Goal: Find specific page/section

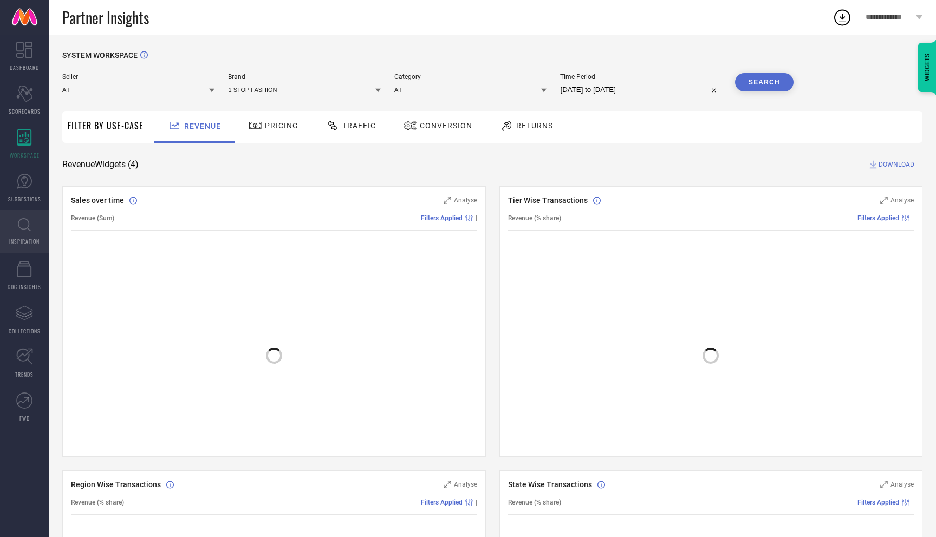
click at [19, 233] on link "INSPIRATION" at bounding box center [24, 231] width 49 height 43
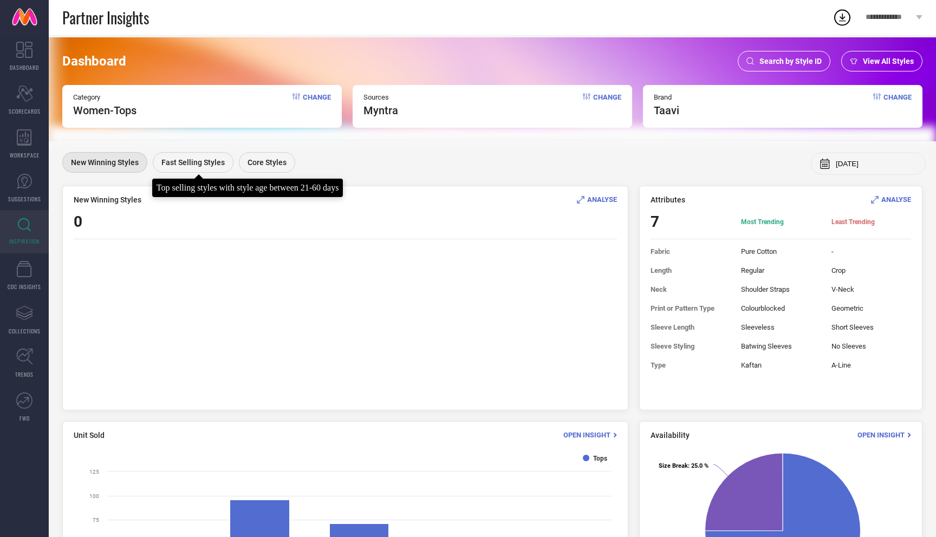
click at [195, 162] on span "Fast Selling Styles" at bounding box center [192, 162] width 63 height 9
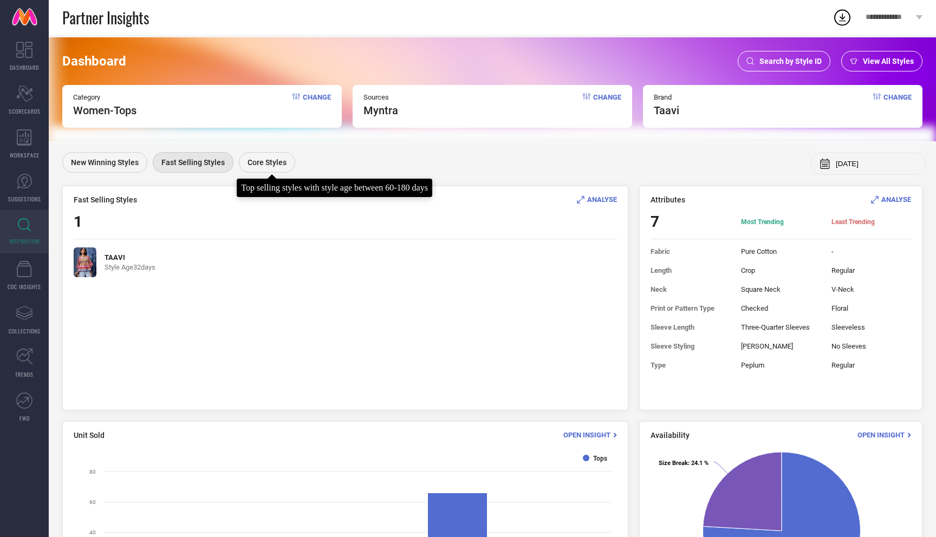
click at [255, 163] on span "Core Styles" at bounding box center [266, 162] width 39 height 9
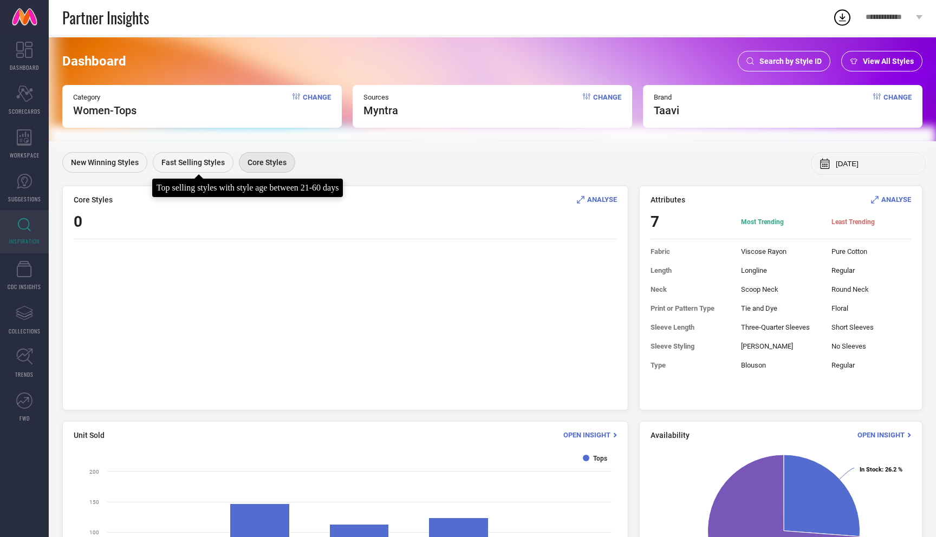
click at [162, 166] on span "Fast Selling Styles" at bounding box center [192, 162] width 63 height 9
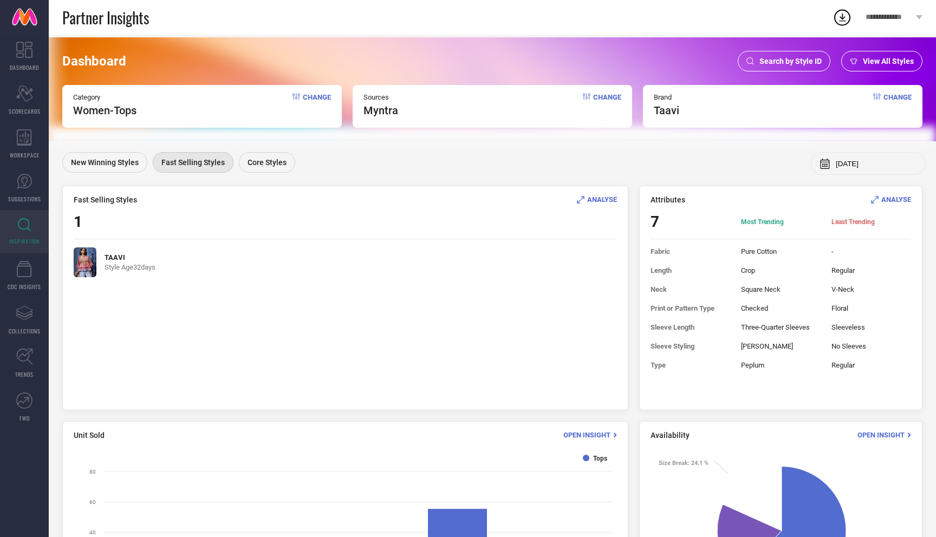
click at [83, 261] on img at bounding box center [85, 262] width 23 height 30
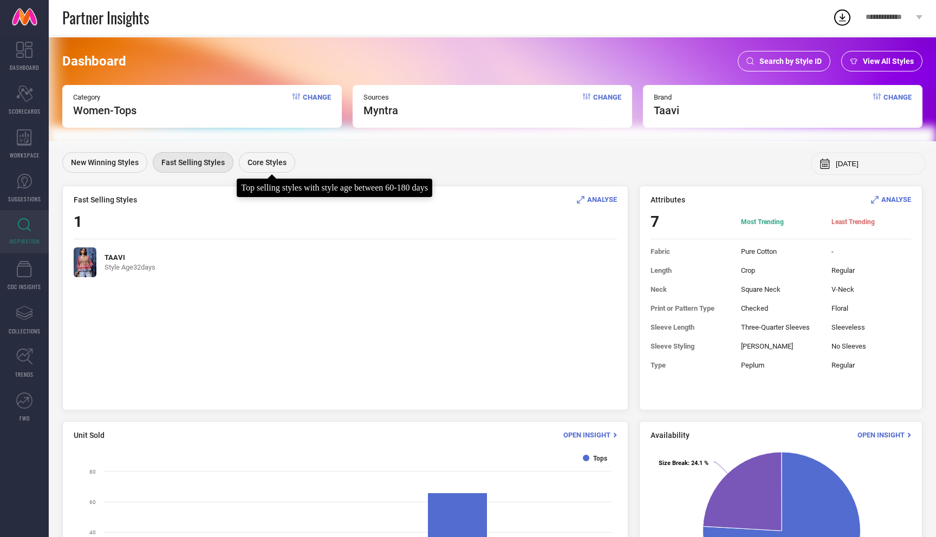
click at [247, 167] on span "Core Styles" at bounding box center [266, 162] width 39 height 9
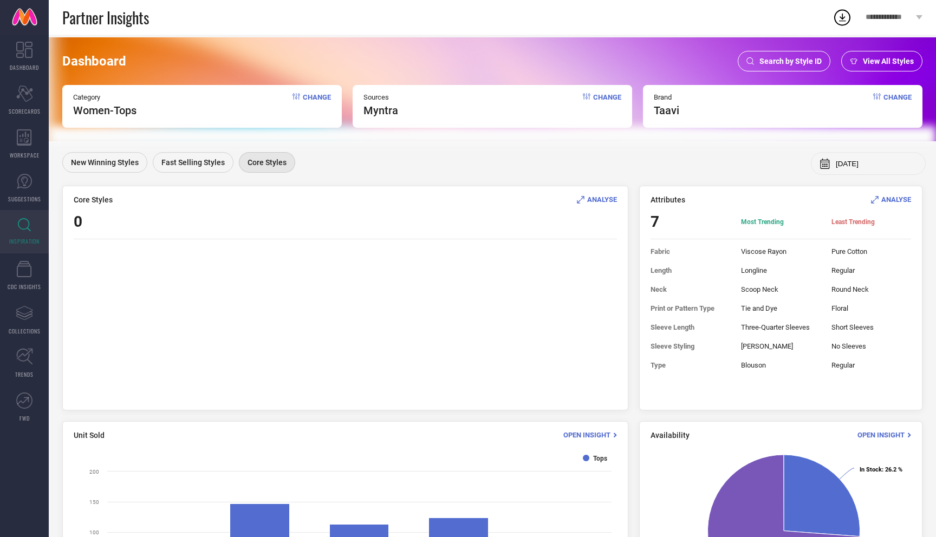
click at [593, 199] on span "ANALYSE" at bounding box center [602, 199] width 30 height 8
